Goal: Information Seeking & Learning: Learn about a topic

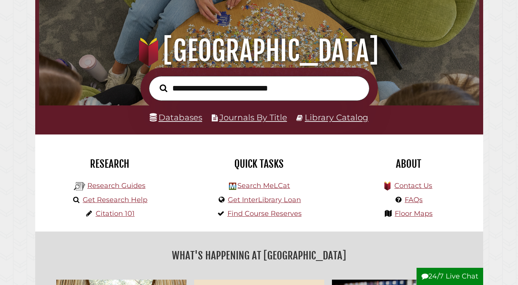
scroll to position [60, 0]
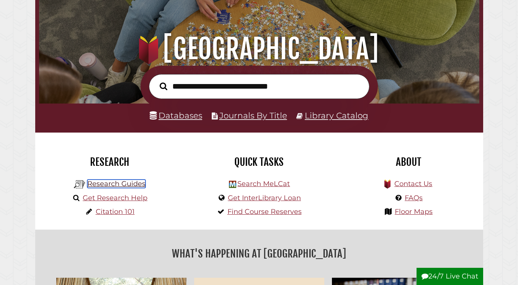
click at [128, 184] on link "Research Guides" at bounding box center [116, 184] width 58 height 8
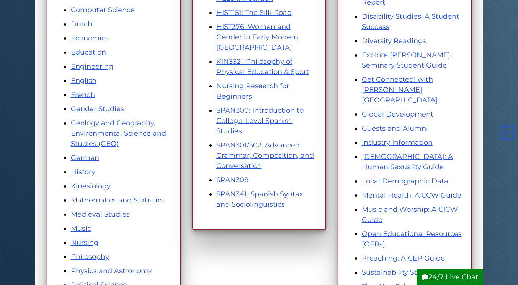
scroll to position [271, 0]
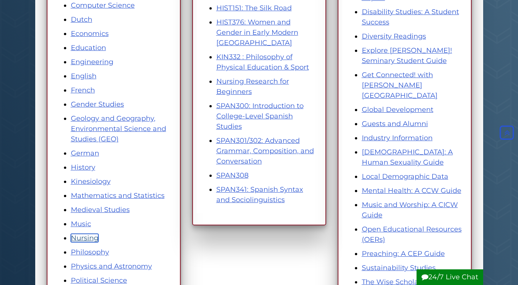
click at [84, 240] on link "Nursing" at bounding box center [85, 238] width 28 height 8
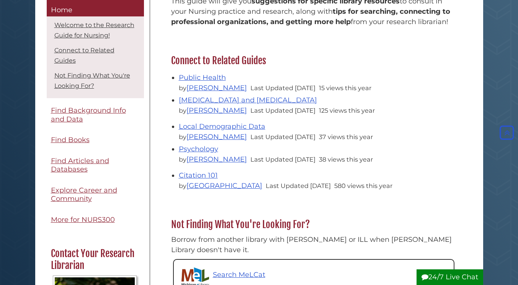
scroll to position [224, 0]
click at [202, 77] on link "Public Health" at bounding box center [202, 78] width 47 height 8
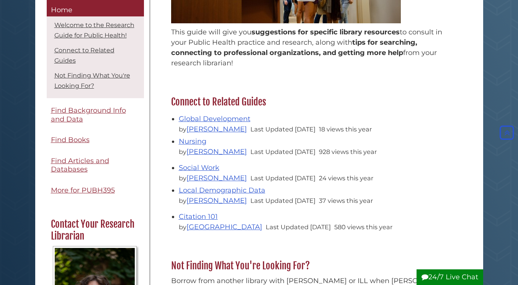
scroll to position [192, 0]
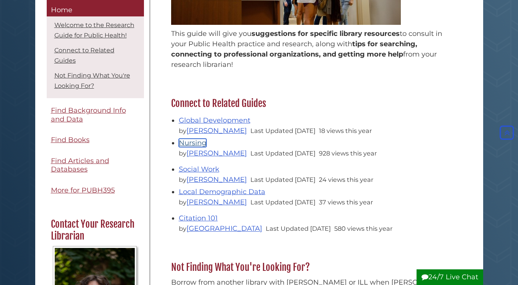
click at [189, 141] on link "Nursing" at bounding box center [193, 143] width 28 height 8
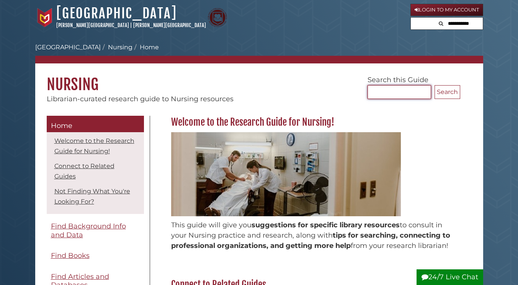
click at [379, 90] on input "Search..." at bounding box center [399, 92] width 64 height 14
type input "**********"
click at [434, 85] on button "Search" at bounding box center [447, 92] width 26 height 14
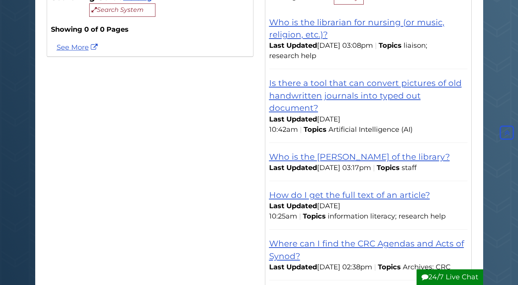
scroll to position [171, 0]
